Goal: Entertainment & Leisure: Consume media (video, audio)

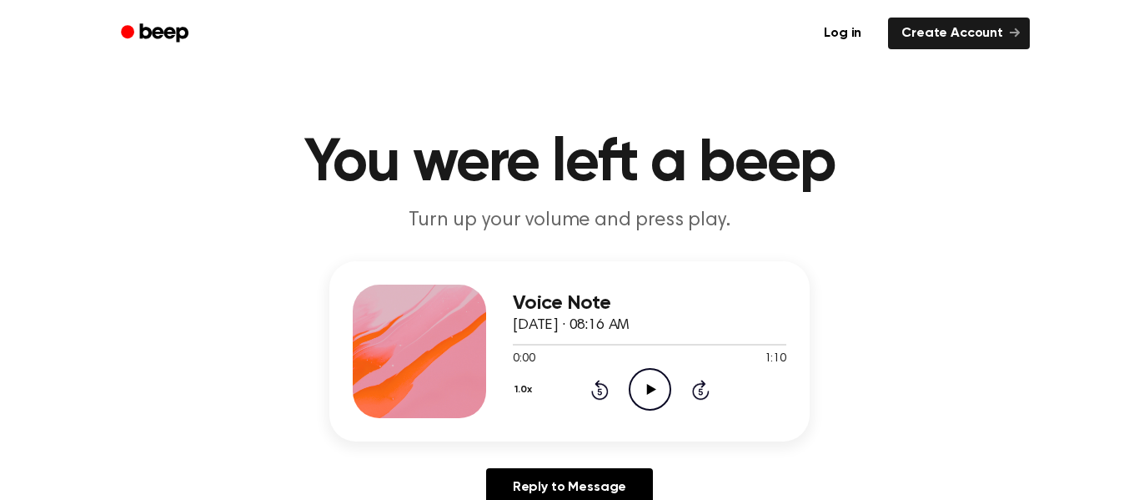
click at [646, 383] on icon "Play Audio" at bounding box center [650, 389] width 43 height 43
click at [599, 394] on icon "Rewind 5 seconds" at bounding box center [599, 390] width 18 height 22
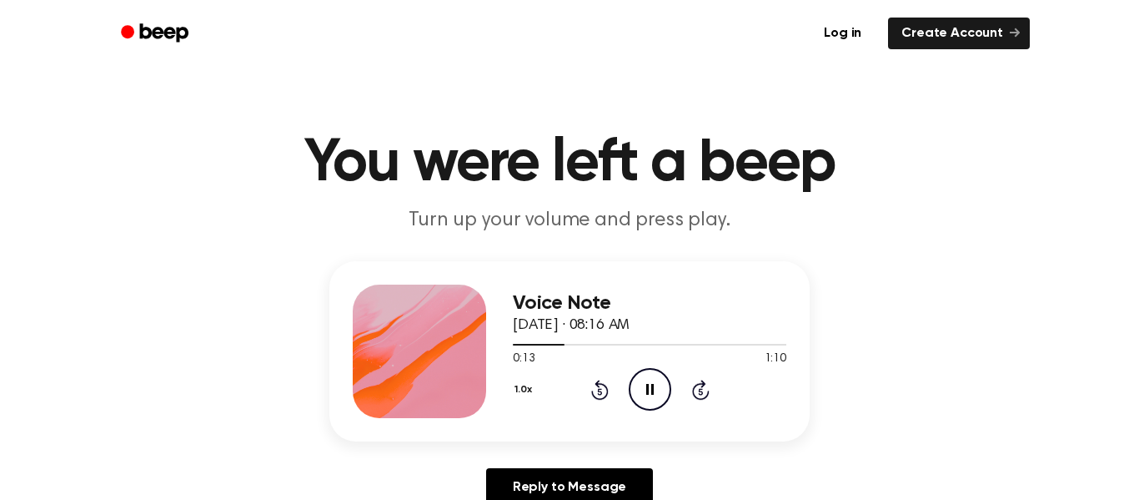
click at [599, 394] on icon "Rewind 5 seconds" at bounding box center [599, 390] width 18 height 22
click at [654, 377] on icon "Play Audio" at bounding box center [650, 389] width 43 height 43
click at [681, 345] on div at bounding box center [650, 343] width 274 height 13
